Goal: Navigation & Orientation: Find specific page/section

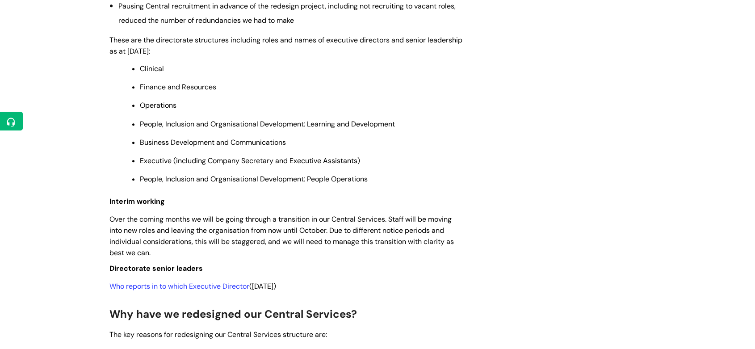
scroll to position [843, 0]
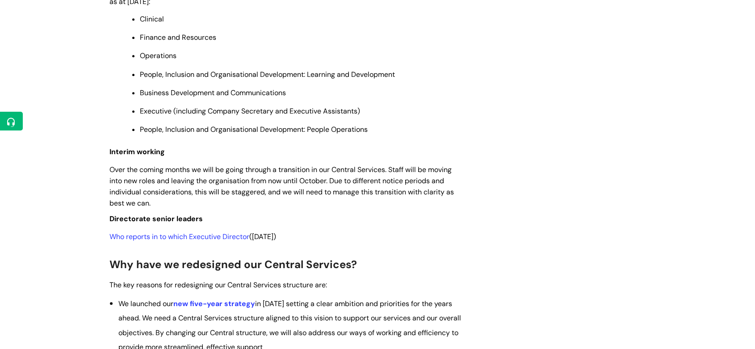
drag, startPoint x: 311, startPoint y: 250, endPoint x: 98, endPoint y: 231, distance: 214.3
click at [98, 231] on div "Info Hub Categories Get involved Staff engagement and events Central Services r…" at bounding box center [377, 177] width 755 height 1855
copy div "Directorate senior leaders Who reports in to which Executive Director (6 August…"
click at [358, 241] on div "Use this to find out the latest information about WithYou's Central redesign pr…" at bounding box center [285, 182] width 353 height 1669
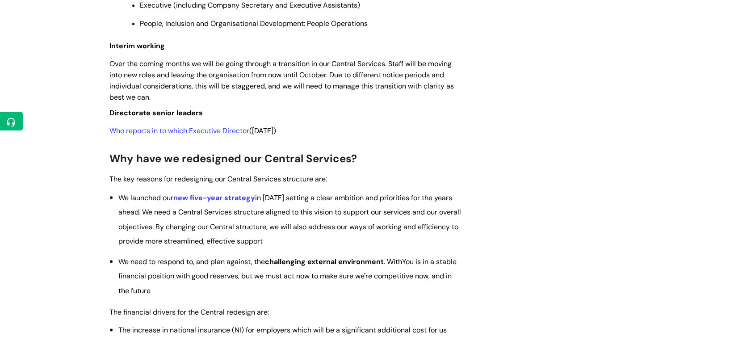
scroll to position [943, 0]
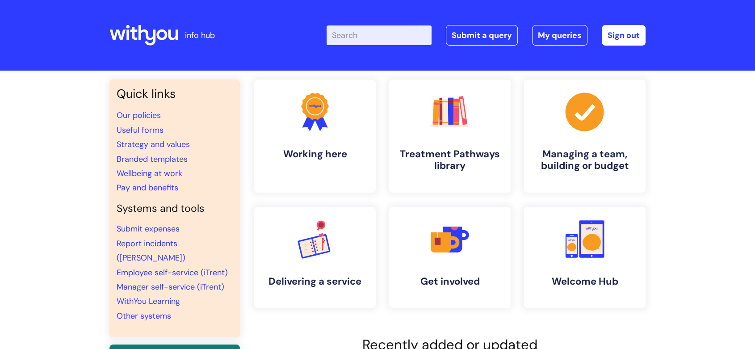
click at [130, 27] on icon at bounding box center [143, 35] width 69 height 21
click at [629, 40] on link "Sign out" at bounding box center [624, 35] width 44 height 21
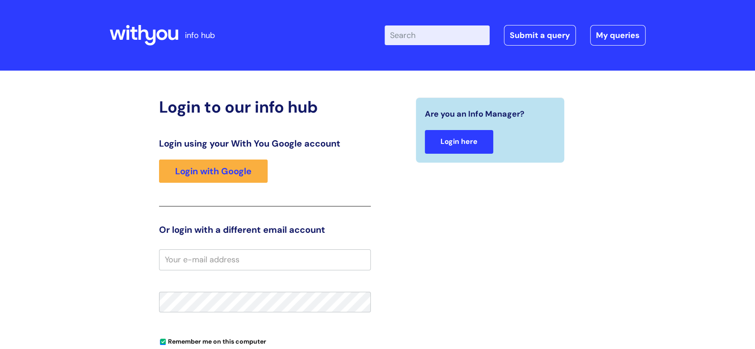
click at [467, 143] on link "Login here" at bounding box center [459, 142] width 68 height 24
